Goal: Use online tool/utility: Utilize a website feature to perform a specific function

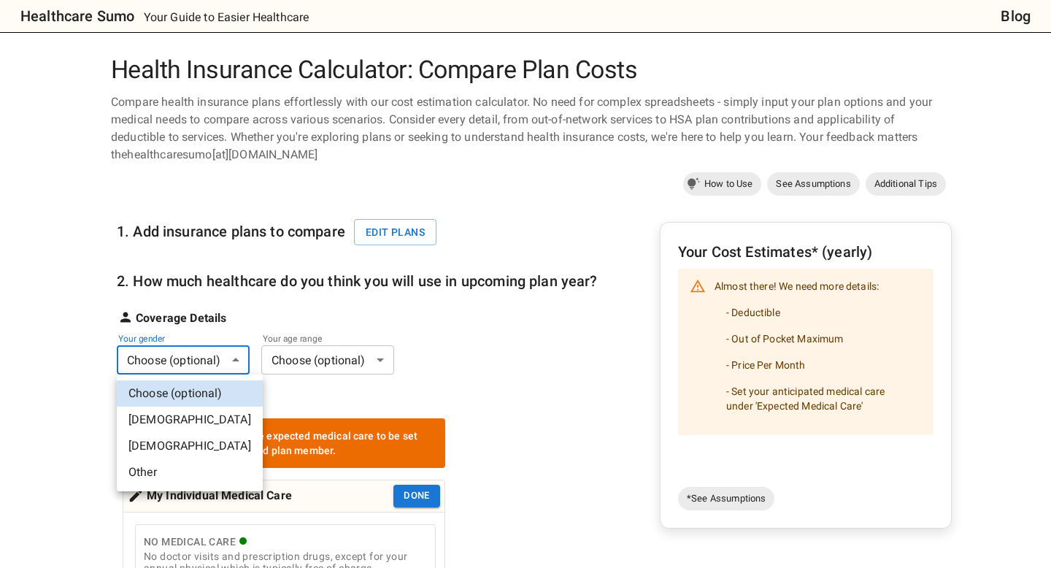
click at [201, 440] on li "[DEMOGRAPHIC_DATA]" at bounding box center [190, 446] width 146 height 26
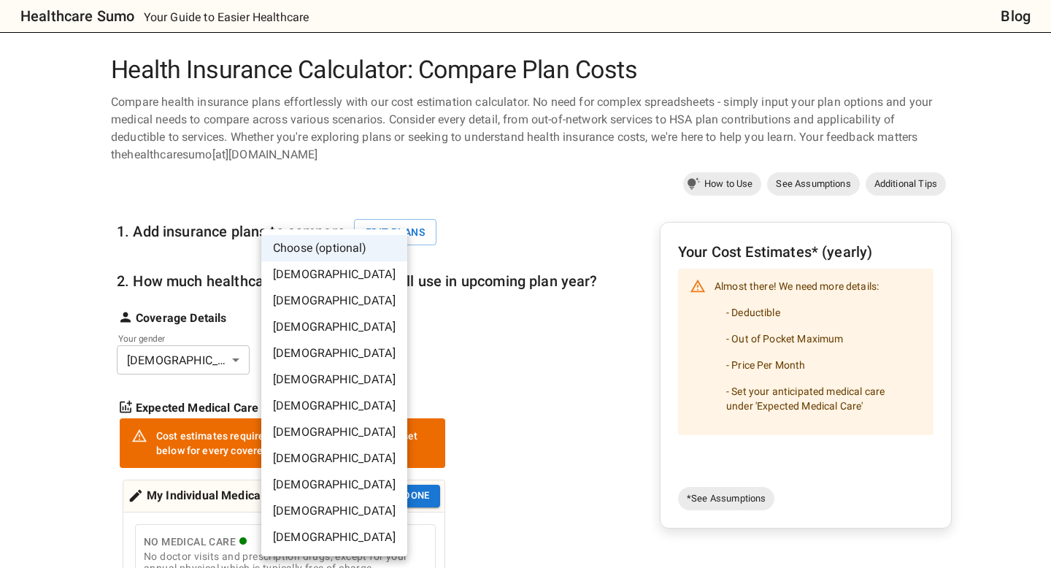
click at [310, 329] on li "[DEMOGRAPHIC_DATA]" at bounding box center [334, 327] width 146 height 26
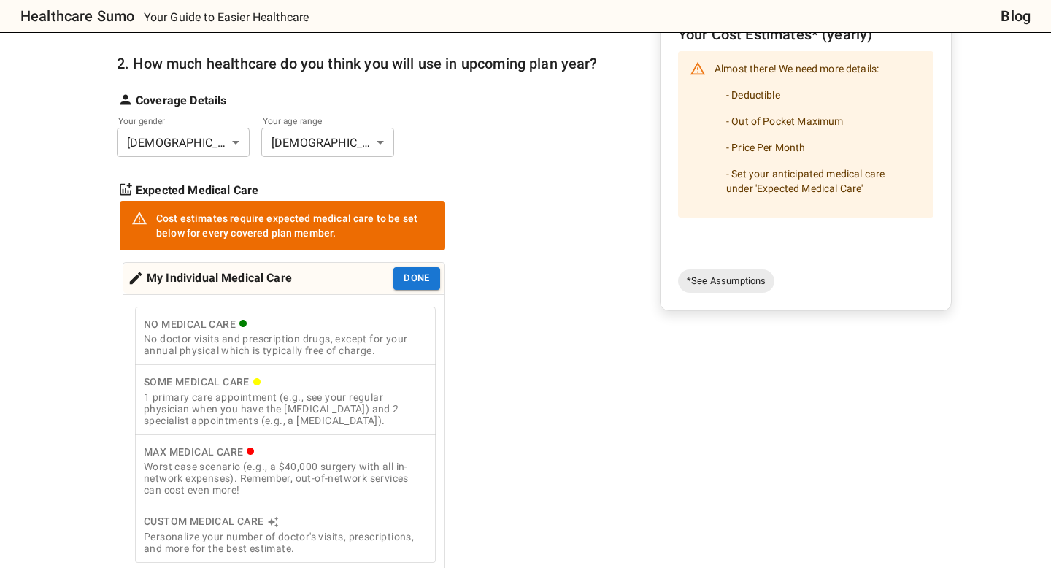
scroll to position [388, 0]
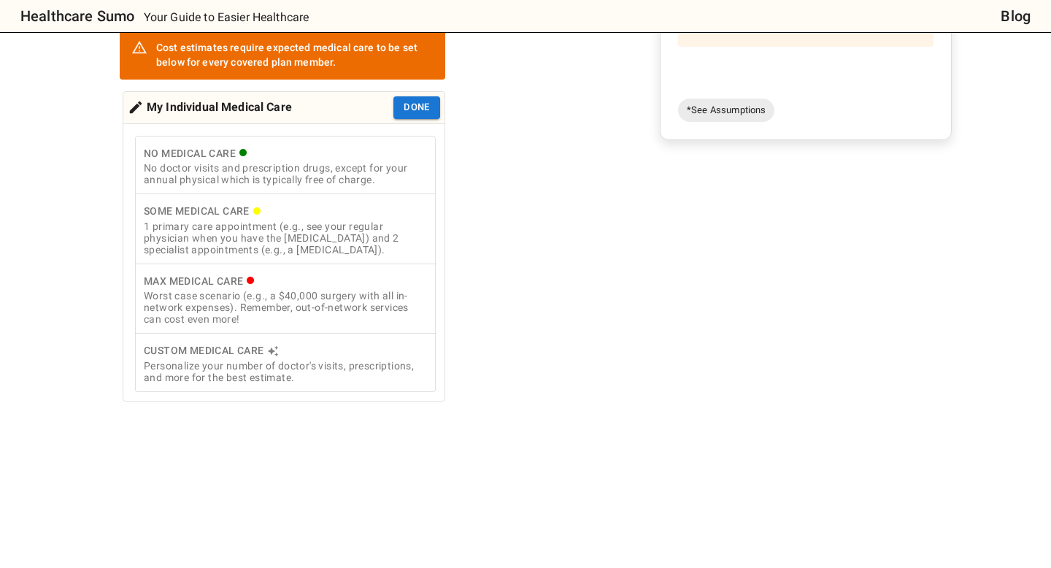
click at [381, 314] on div "Worst case scenario (e.g., a $40,000 surgery with all in-network expenses). Rem…" at bounding box center [285, 307] width 283 height 35
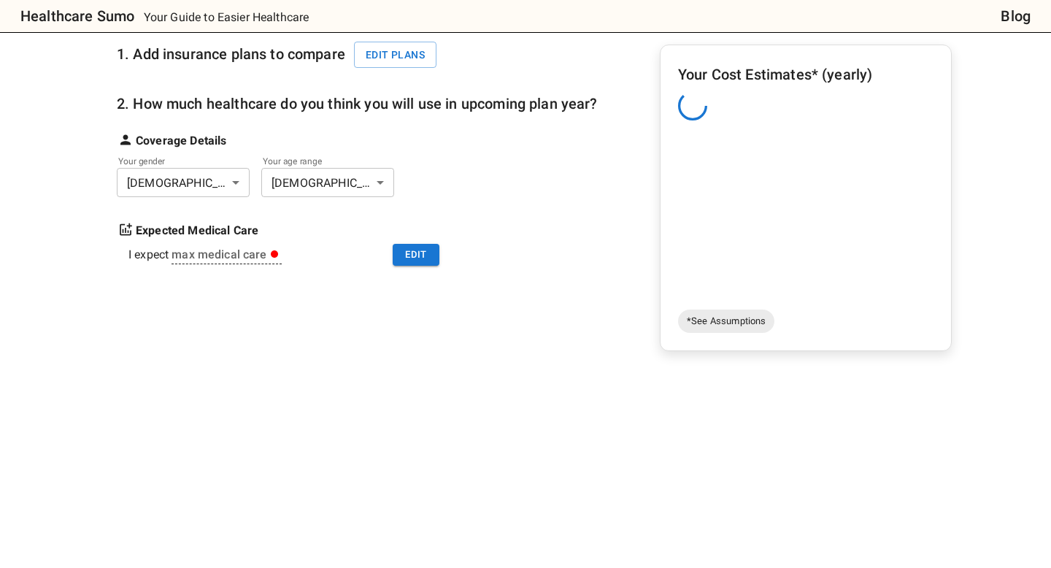
scroll to position [179, 0]
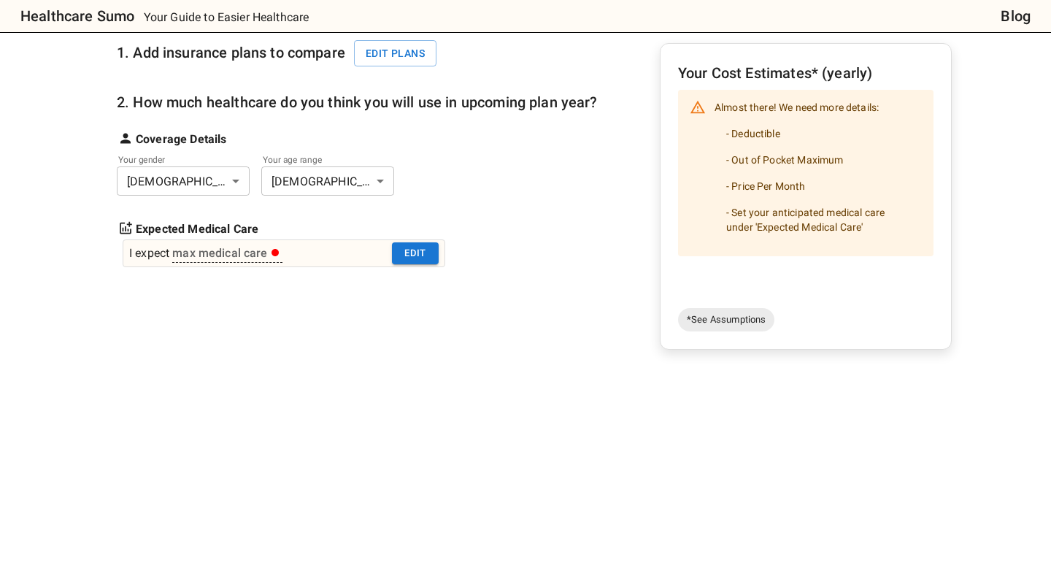
click at [223, 265] on div "I expect max medical care Edit" at bounding box center [284, 253] width 323 height 28
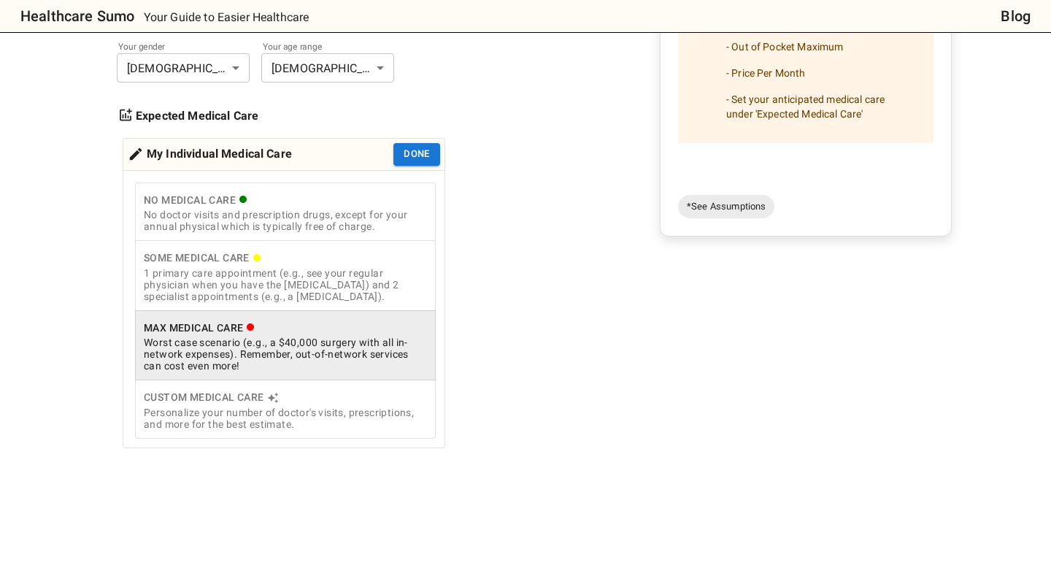
scroll to position [293, 0]
click at [331, 411] on div "Personalize your number of doctor's visits, prescriptions, and more for the bes…" at bounding box center [285, 417] width 283 height 23
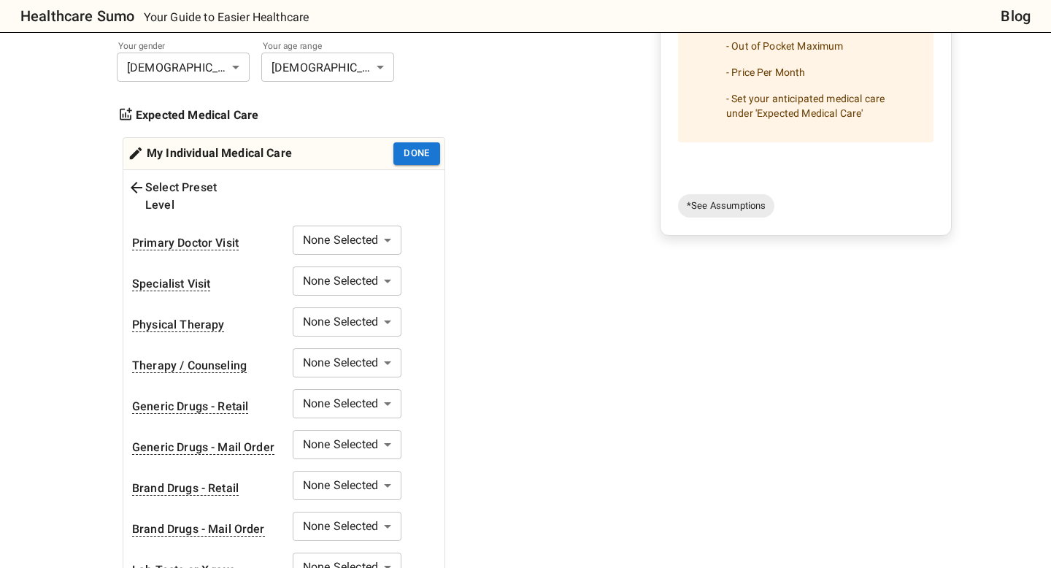
click at [363, 227] on body "Healthcare Sumo Your Guide to Easier Healthcare Blog Health Insurance Calculato…" at bounding box center [525, 577] width 1051 height 1740
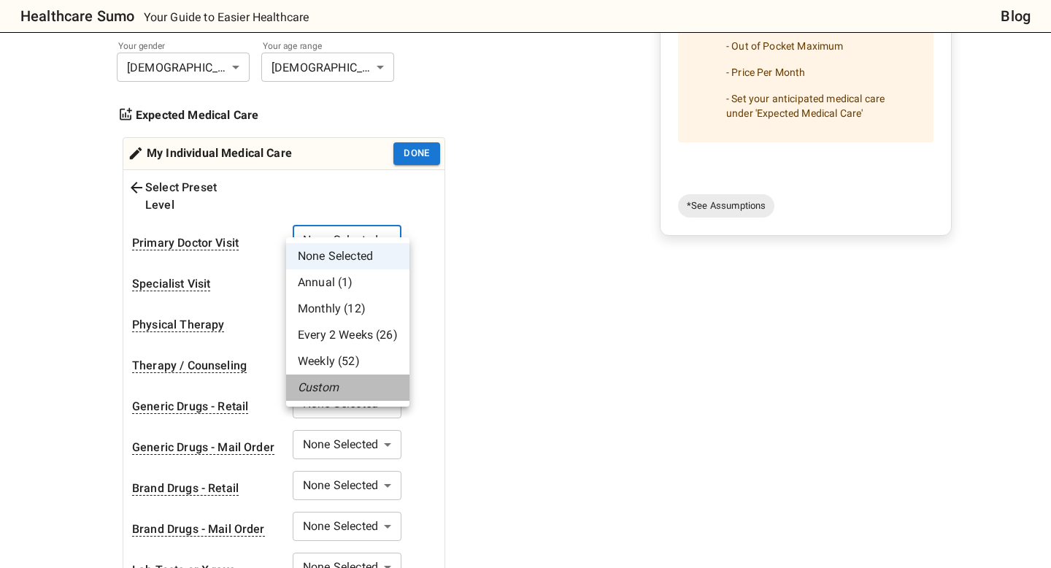
click at [359, 383] on li "Custom" at bounding box center [347, 388] width 123 height 26
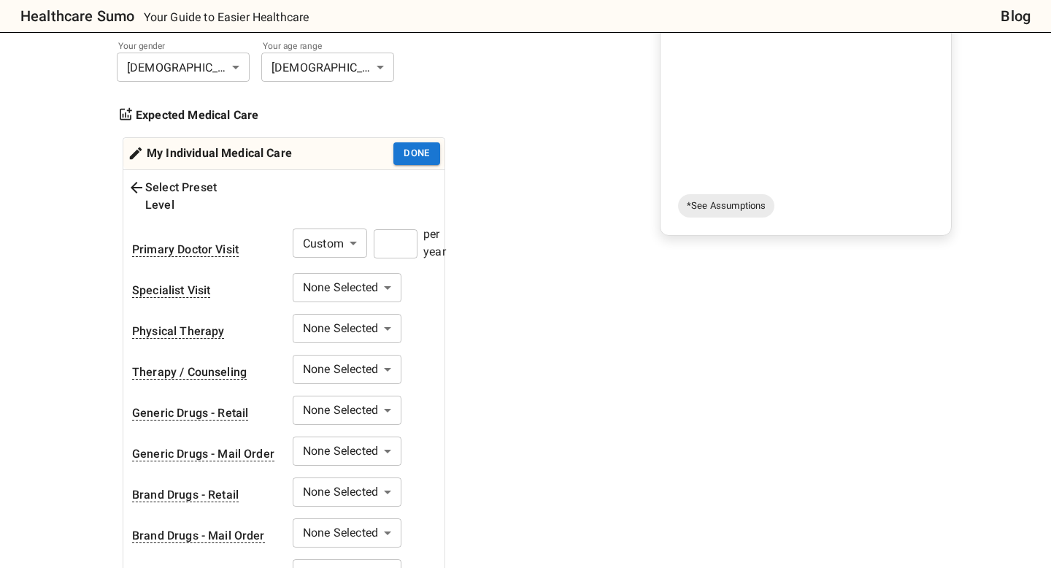
click at [396, 229] on input "number" at bounding box center [396, 243] width 44 height 29
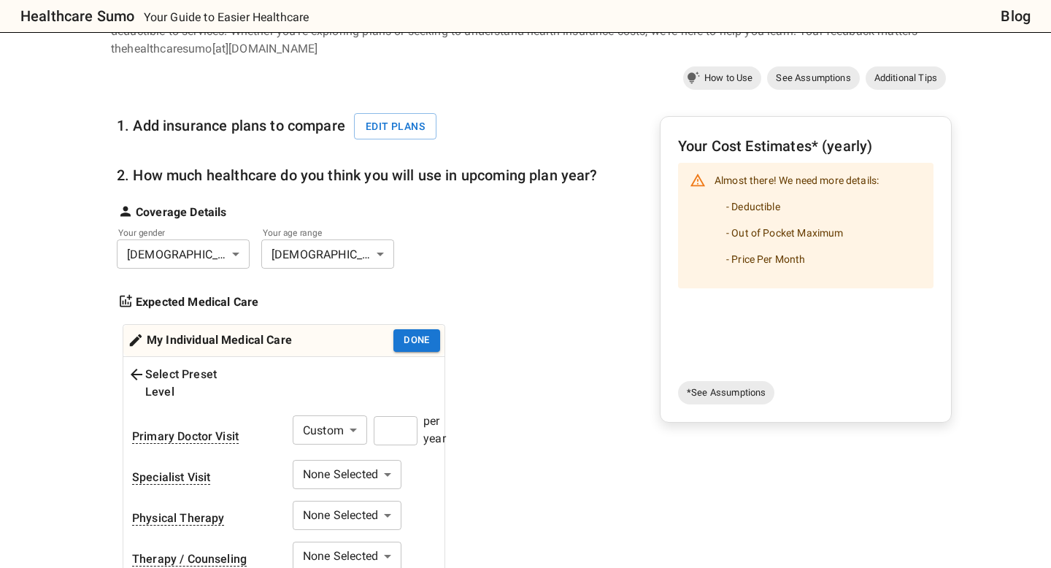
scroll to position [0, 0]
